Goal: Task Accomplishment & Management: Use online tool/utility

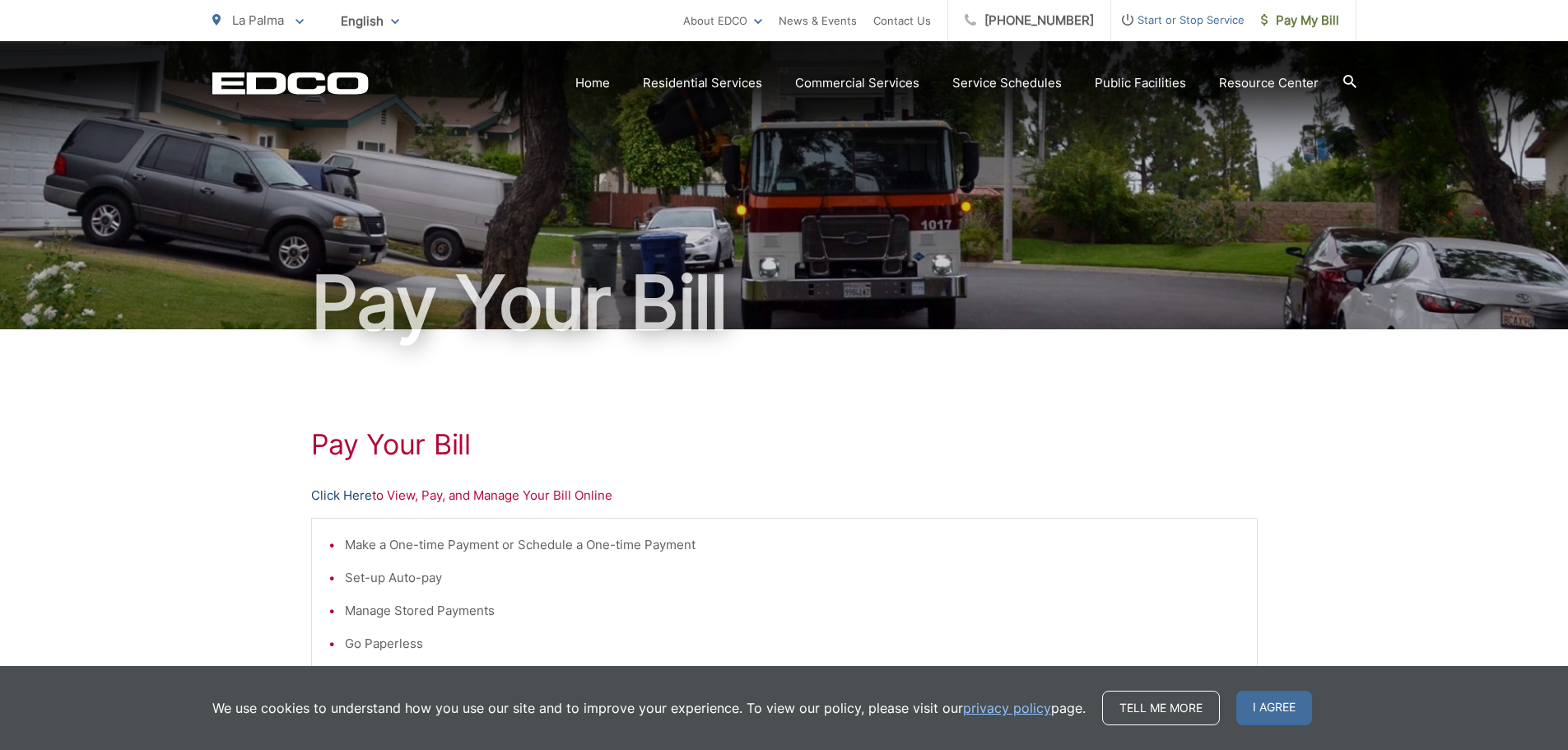
drag, startPoint x: 245, startPoint y: 299, endPoint x: 340, endPoint y: 495, distance: 217.8
click at [340, 495] on link "Click Here" at bounding box center [341, 496] width 61 height 20
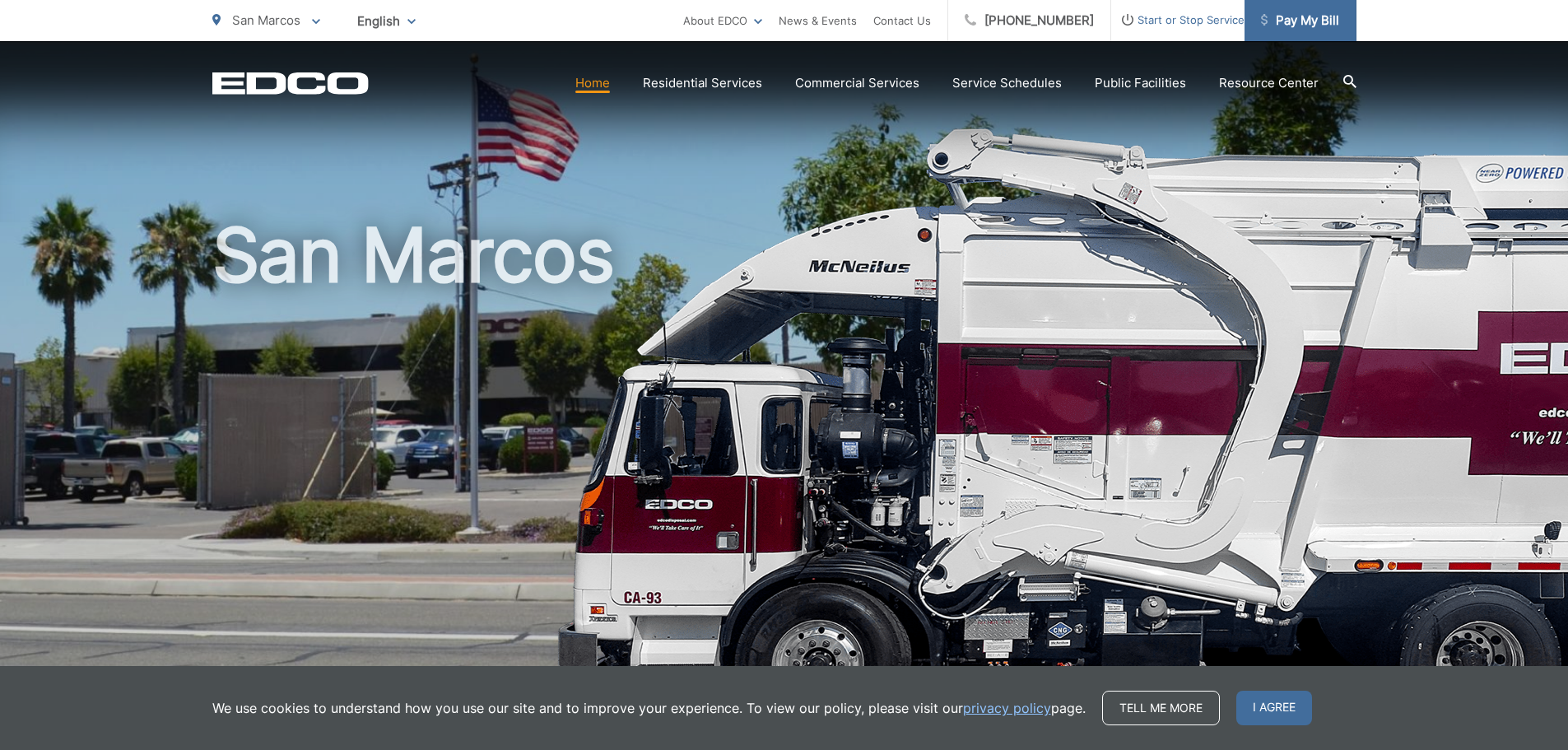
click at [1315, 23] on span "Pay My Bill" at bounding box center [1299, 21] width 78 height 20
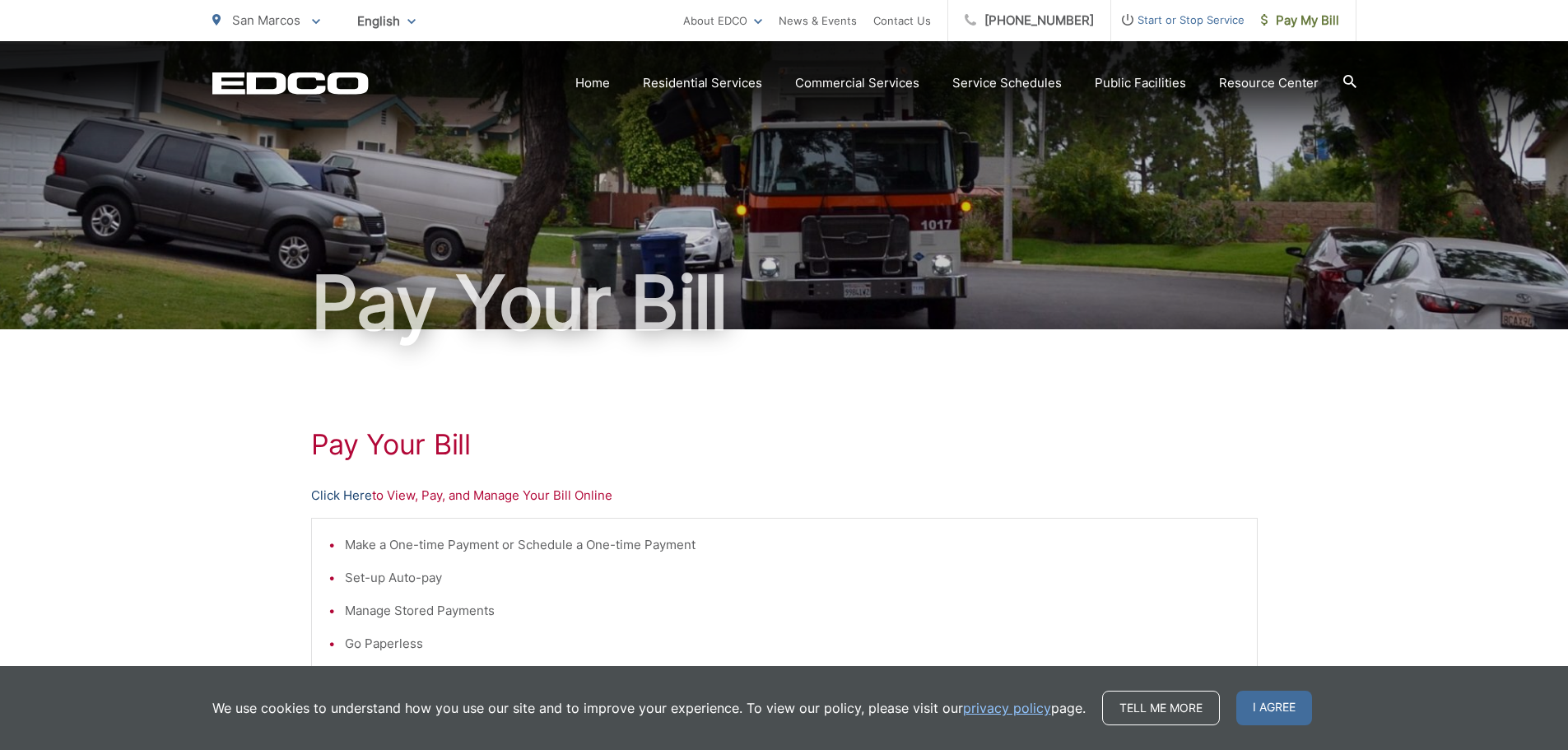
click at [354, 499] on link "Click Here" at bounding box center [341, 496] width 61 height 20
